Goal: Task Accomplishment & Management: Complete application form

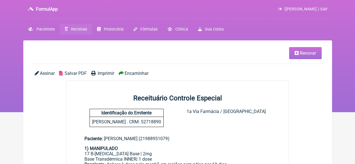
click at [79, 28] on span "Receitas" at bounding box center [79, 29] width 16 height 5
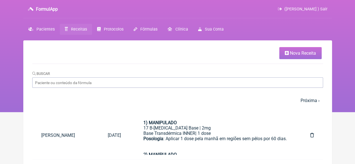
click at [297, 50] on link "Nova Receita" at bounding box center [300, 53] width 42 height 12
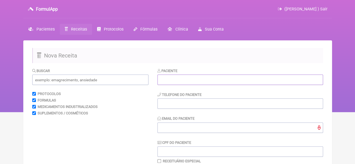
click at [202, 80] on input "text" at bounding box center [240, 80] width 166 height 10
paste input "[PERSON_NAME]"
type input "[PERSON_NAME]"
click at [180, 100] on input "tel" at bounding box center [240, 104] width 166 height 10
type input "21968809386"
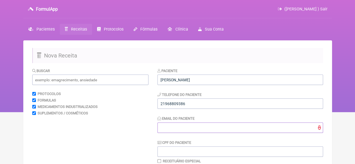
click at [161, 125] on input "Email do Paciente" at bounding box center [240, 128] width 166 height 10
type input "X@X"
drag, startPoint x: 92, startPoint y: 84, endPoint x: 92, endPoint y: 81, distance: 2.9
click at [92, 84] on input "text" at bounding box center [90, 80] width 116 height 10
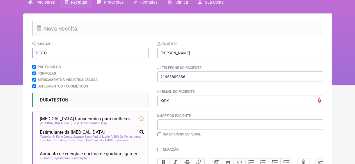
scroll to position [28, 0]
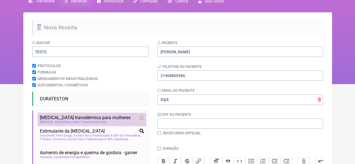
click at [92, 120] on span "[MEDICAL_DATA] transdérmica para mulheres" at bounding box center [85, 117] width 91 height 5
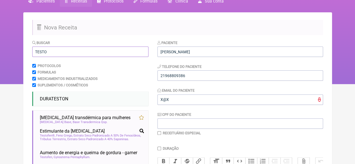
drag, startPoint x: 56, startPoint y: 52, endPoint x: 20, endPoint y: 51, distance: 36.5
click at [23, 54] on main "Nova Receita Buscar TESTO Protocolos Formulas Medicamentos Industrializados Sup…" at bounding box center [177, 143] width 309 height 262
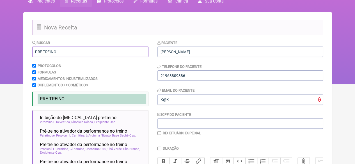
type input "PRE TREINO"
click at [64, 99] on span "PRE TREINO" at bounding box center [52, 98] width 25 height 5
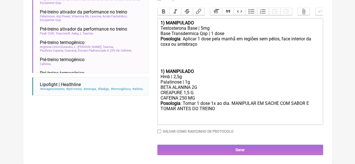
scroll to position [184, 0]
drag, startPoint x: 199, startPoint y: 98, endPoint x: 154, endPoint y: 97, distance: 44.9
click at [154, 97] on form "Buscar PRE TREINO Protocolos Formulas Medicamentos Industrializados Suplementos…" at bounding box center [177, 22] width 291 height 265
drag, startPoint x: 208, startPoint y: 32, endPoint x: 199, endPoint y: 32, distance: 8.7
click at [199, 32] on div "Base Transdermica Qsp | 1 dose" at bounding box center [239, 33] width 159 height 5
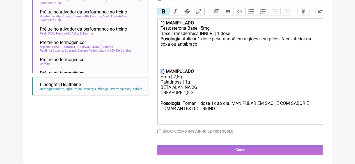
drag, startPoint x: 162, startPoint y: 70, endPoint x: 156, endPoint y: 70, distance: 5.9
click at [157, 70] on trix-editor "1) MANIPULADO [MEDICAL_DATA] Base | 5mg Base Transdermica INNER | 1 dose Posolo…" at bounding box center [240, 71] width 166 height 107
type trix-editor "<div><strong>1) MANIPULADO</strong></div><div>[MEDICAL_DATA] Base | 5mg</div><d…"
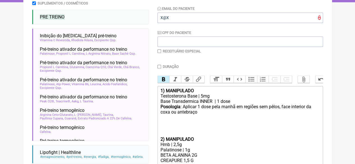
scroll to position [100, 0]
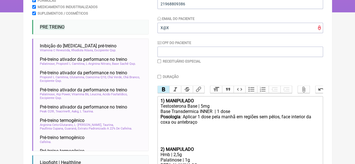
click at [159, 60] on input "checkbox" at bounding box center [159, 62] width 4 height 4
checkbox input "true"
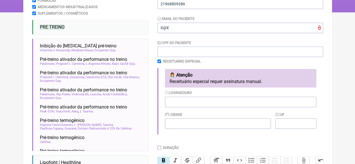
click at [160, 148] on input "Duração" at bounding box center [159, 148] width 4 height 4
checkbox input "true"
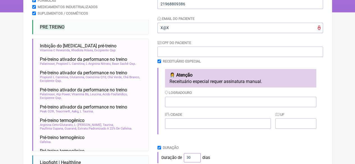
drag, startPoint x: 189, startPoint y: 157, endPoint x: 181, endPoint y: 157, distance: 8.4
click at [181, 157] on div "Duração de 30 dias" at bounding box center [240, 157] width 166 height 11
type input "60"
click at [238, 153] on div "Duração Duração de 60 dias" at bounding box center [240, 155] width 166 height 18
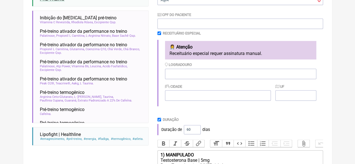
scroll to position [266, 0]
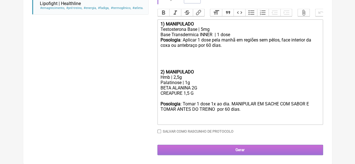
click at [212, 150] on input "Gerar" at bounding box center [240, 150] width 166 height 10
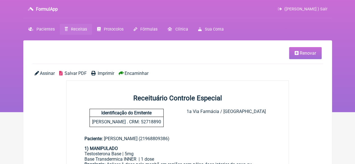
click at [104, 73] on span "Imprimir" at bounding box center [106, 73] width 17 height 5
click at [75, 27] on span "Receitas" at bounding box center [79, 29] width 16 height 5
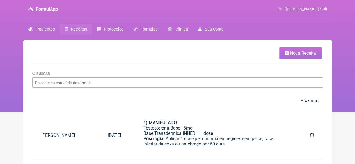
click at [308, 52] on span "Nova Receita" at bounding box center [303, 53] width 26 height 5
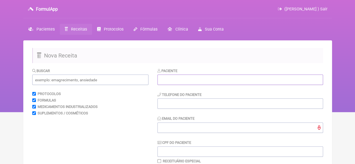
click at [200, 79] on input "text" at bounding box center [240, 80] width 166 height 10
paste input "AMANDA MONSORES PEREIRA DA SILVA DA GAMA"
type input "AMANDA MONSORES PEREIRA DA SILVA DA GAMA"
click at [162, 106] on input "tel" at bounding box center [240, 104] width 166 height 10
type input "21"
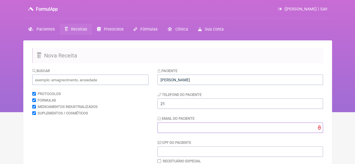
click at [175, 129] on input "Email do Paciente" at bounding box center [240, 128] width 166 height 10
type input "X@X"
click at [90, 78] on input "text" at bounding box center [90, 80] width 116 height 10
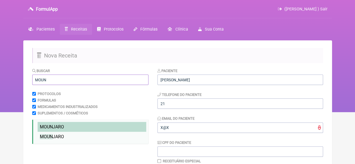
type input "MOUN"
click at [66, 130] on li "MOUN JARO" at bounding box center [92, 127] width 109 height 10
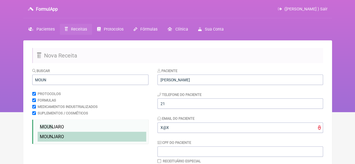
click at [61, 137] on span "MOUN JARO" at bounding box center [52, 136] width 24 height 5
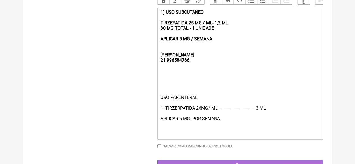
scroll to position [188, 0]
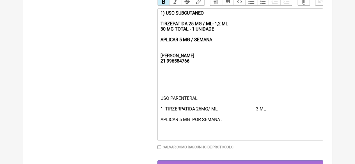
drag, startPoint x: 214, startPoint y: 47, endPoint x: 143, endPoint y: 17, distance: 76.4
click at [143, 17] on form "Buscar MOUN Protocolos Formulas Medicamentos Industrializados Suplementos / Cos…" at bounding box center [177, 25] width 291 height 291
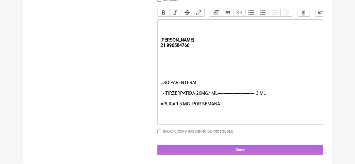
scroll to position [183, 0]
click at [260, 93] on div "USO PARENTERAL 1- TIRZERPATIDA 26MG/ ML-------------------------------- 3 ML AP…" at bounding box center [239, 101] width 159 height 43
type trix-editor "<div><strong><br><br><br>REBECCA&nbsp;<br>21 996584766</strong></div><div><br><…"
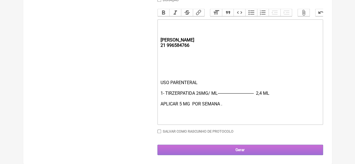
drag, startPoint x: 238, startPoint y: 151, endPoint x: 235, endPoint y: 151, distance: 3.4
click at [238, 151] on input "Gerar" at bounding box center [240, 150] width 166 height 10
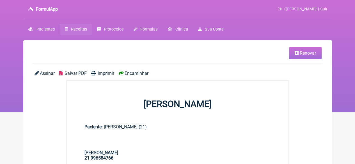
click at [106, 74] on span "Imprimir" at bounding box center [106, 73] width 17 height 5
